Goal: Check status: Check status

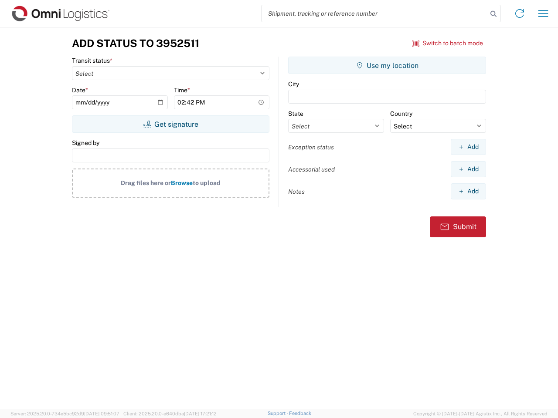
click at [374, 14] on input "search" at bounding box center [374, 13] width 226 height 17
click at [493, 14] on icon at bounding box center [493, 14] width 12 height 12
click at [519, 14] on icon at bounding box center [519, 14] width 14 height 14
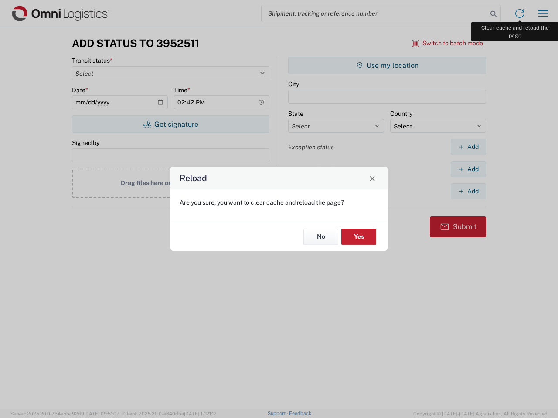
click at [543, 14] on div "Reload Are you sure, you want to clear cache and reload the page? No Yes" at bounding box center [279, 209] width 558 height 418
click at [447, 43] on div "Reload Are you sure, you want to clear cache and reload the page? No Yes" at bounding box center [279, 209] width 558 height 418
click at [170, 124] on div "Reload Are you sure, you want to clear cache and reload the page? No Yes" at bounding box center [279, 209] width 558 height 418
click at [387, 65] on div "Reload Are you sure, you want to clear cache and reload the page? No Yes" at bounding box center [279, 209] width 558 height 418
click at [468, 147] on div "Reload Are you sure, you want to clear cache and reload the page? No Yes" at bounding box center [279, 209] width 558 height 418
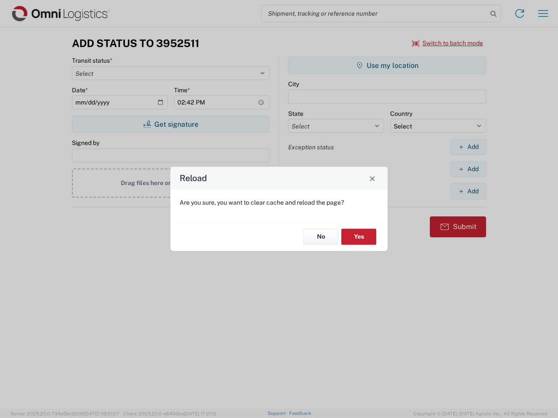
click at [468, 169] on div "Reload Are you sure, you want to clear cache and reload the page? No Yes" at bounding box center [279, 209] width 558 height 418
click at [468, 191] on div "Reload Are you sure, you want to clear cache and reload the page? No Yes" at bounding box center [279, 209] width 558 height 418
